Goal: Transaction & Acquisition: Purchase product/service

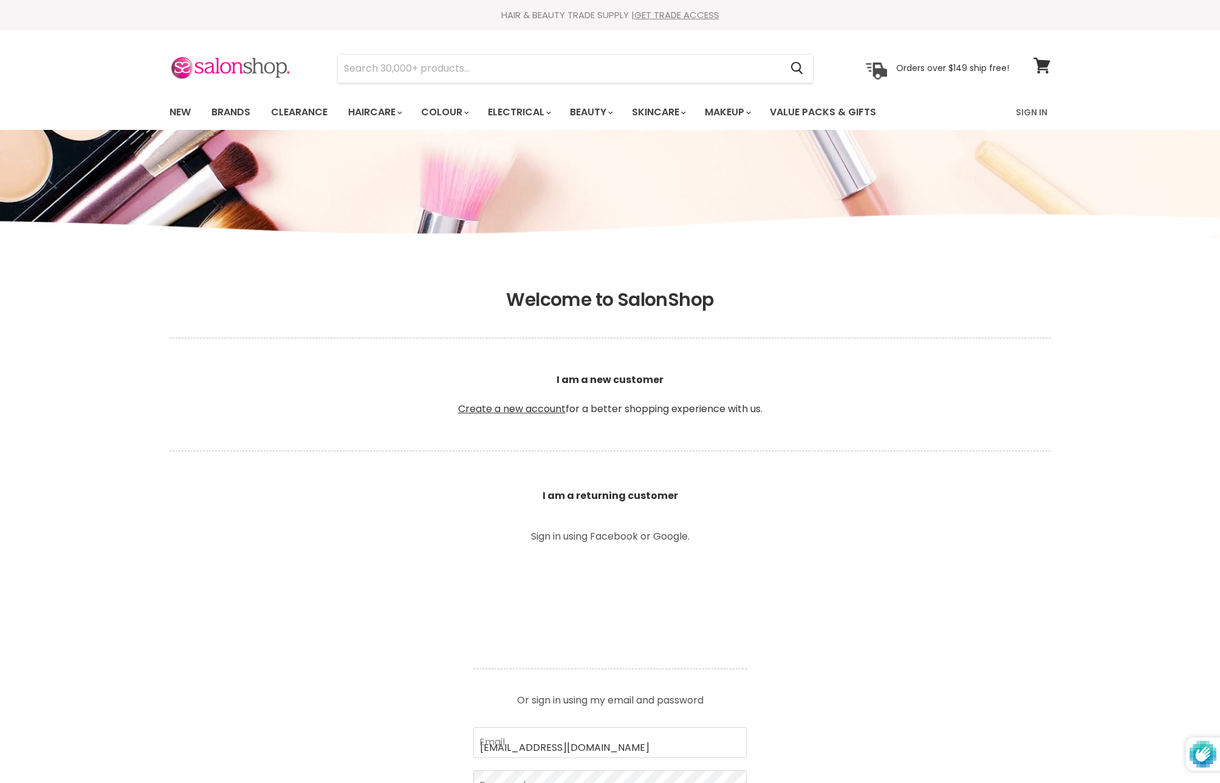
type input "[EMAIL_ADDRESS][DOMAIN_NAME]"
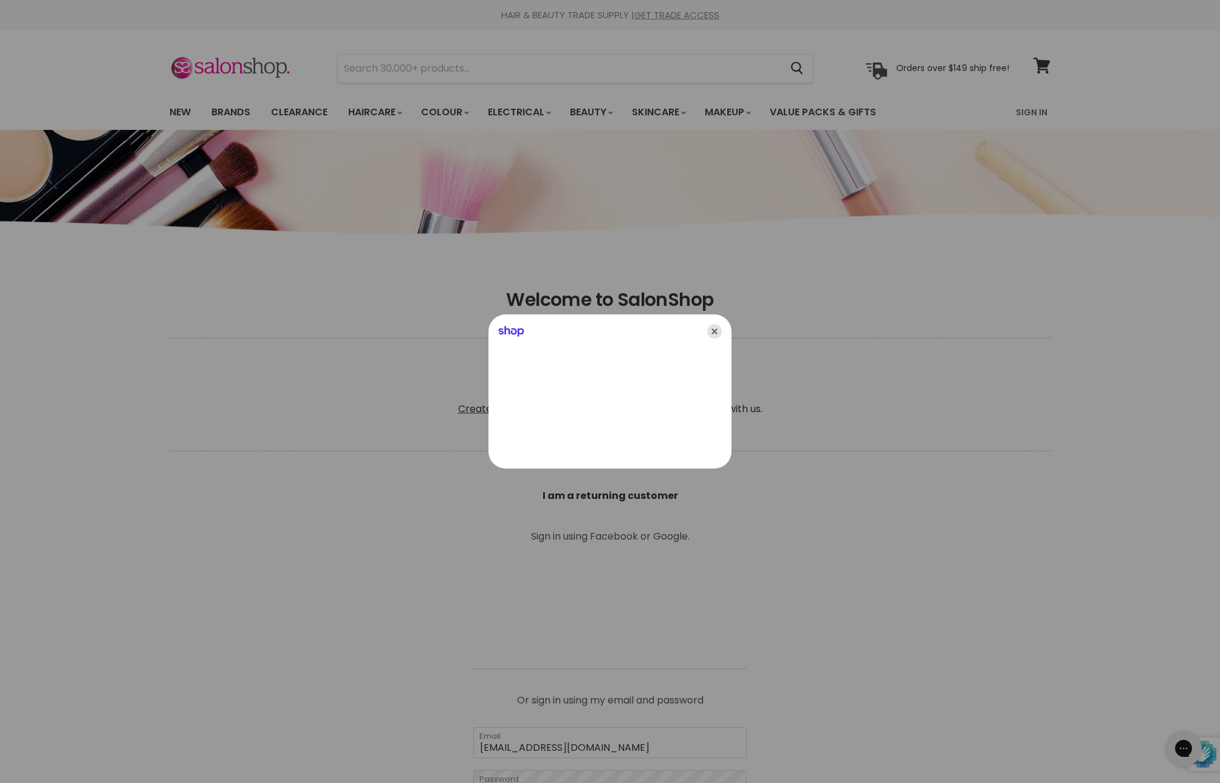
click at [714, 334] on icon "Close" at bounding box center [714, 331] width 15 height 15
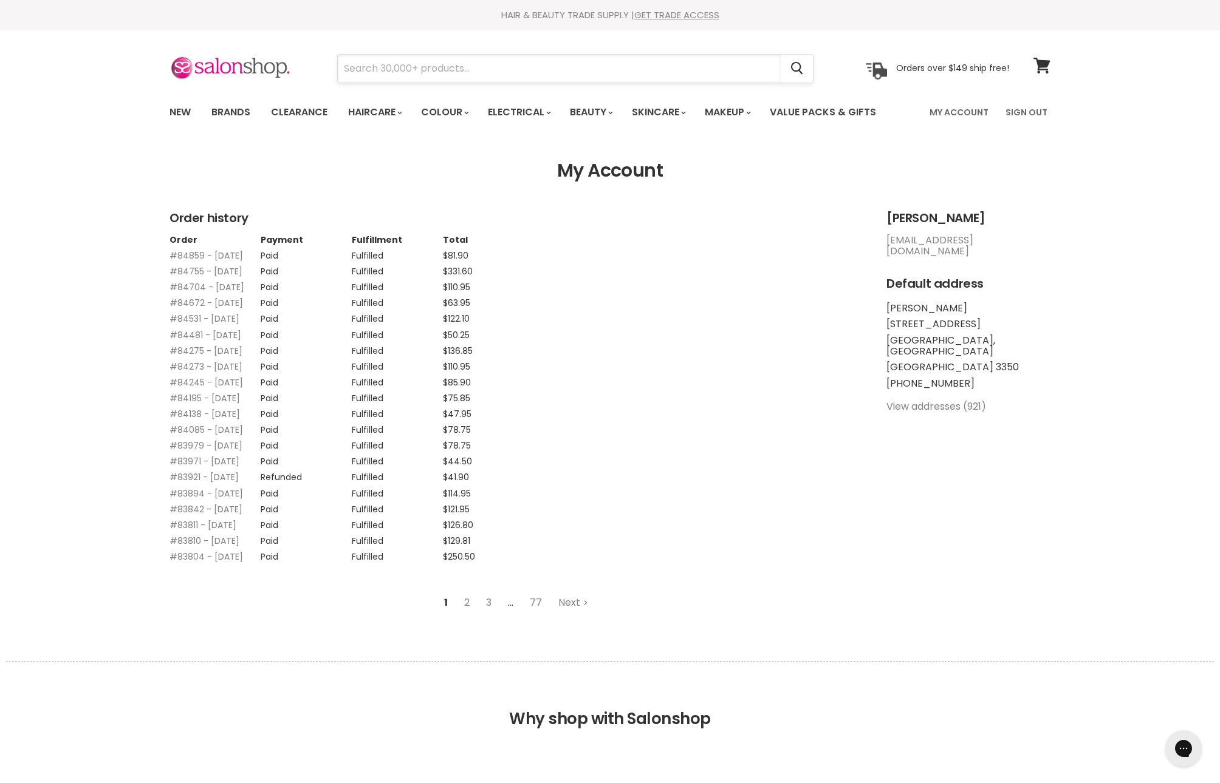
click at [533, 68] on input "Search" at bounding box center [559, 69] width 443 height 28
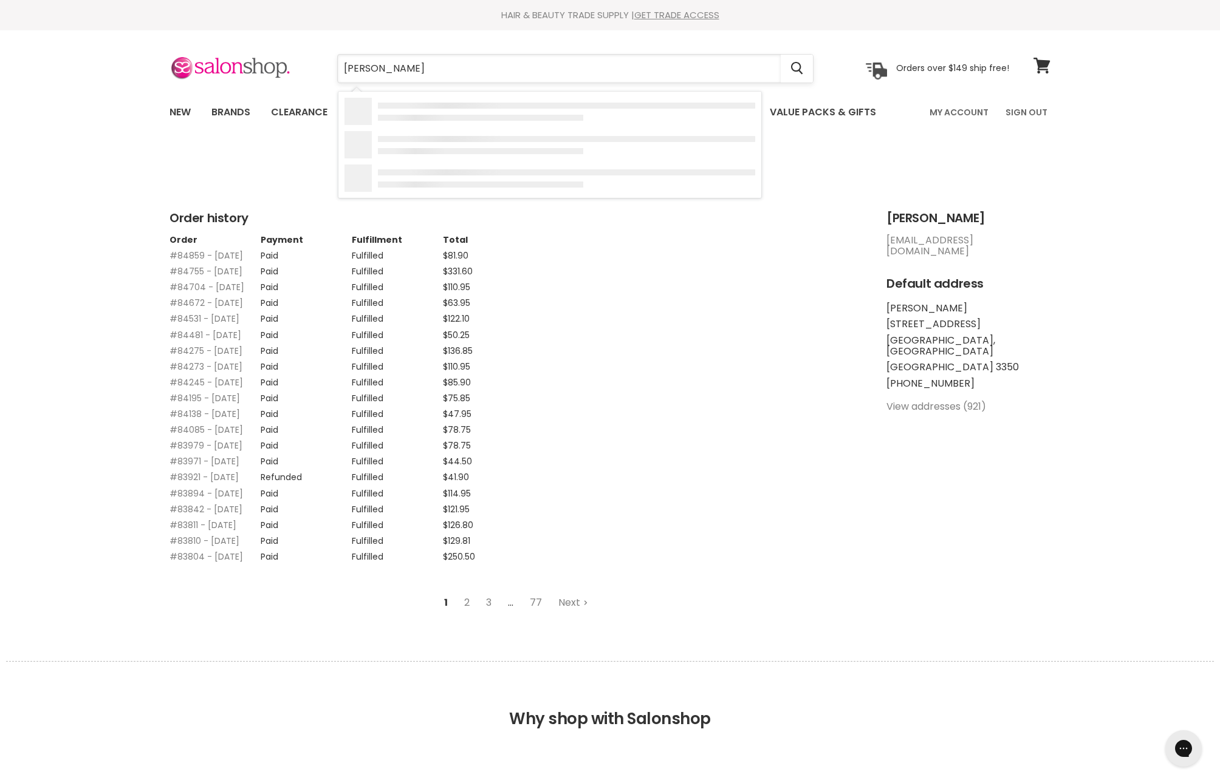
type input "clever"
